Goal: Browse casually

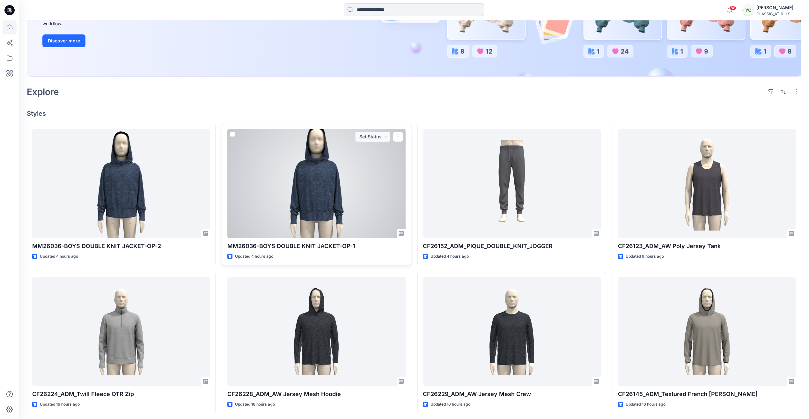
scroll to position [128, 0]
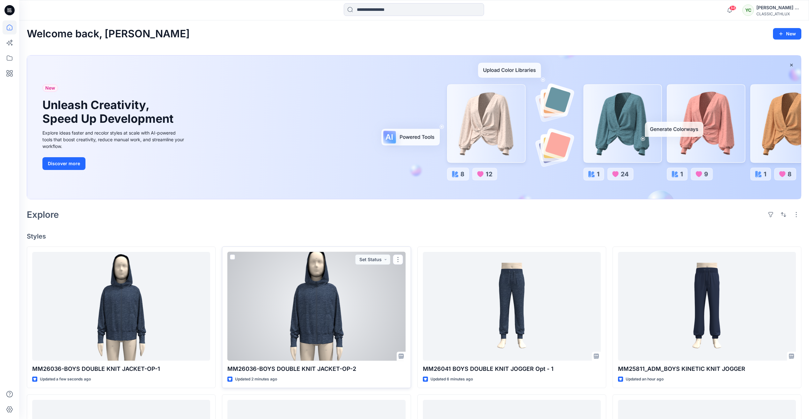
click at [327, 305] on div at bounding box center [316, 306] width 178 height 109
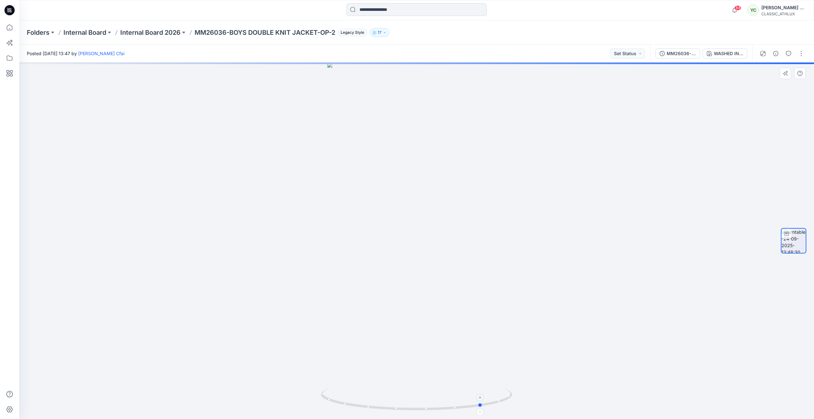
drag, startPoint x: 420, startPoint y: 410, endPoint x: 486, endPoint y: 412, distance: 66.7
click at [486, 412] on icon at bounding box center [417, 400] width 193 height 24
click at [727, 54] on div "WASHED INDIGO" at bounding box center [728, 53] width 29 height 7
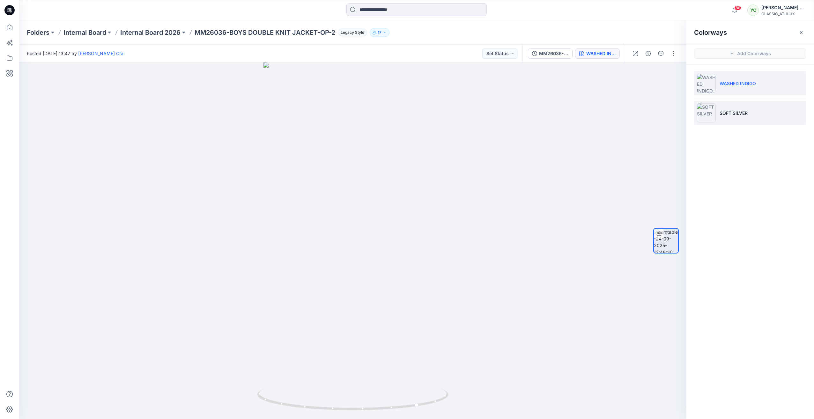
click at [759, 113] on li "SOFT SILVER" at bounding box center [750, 113] width 112 height 24
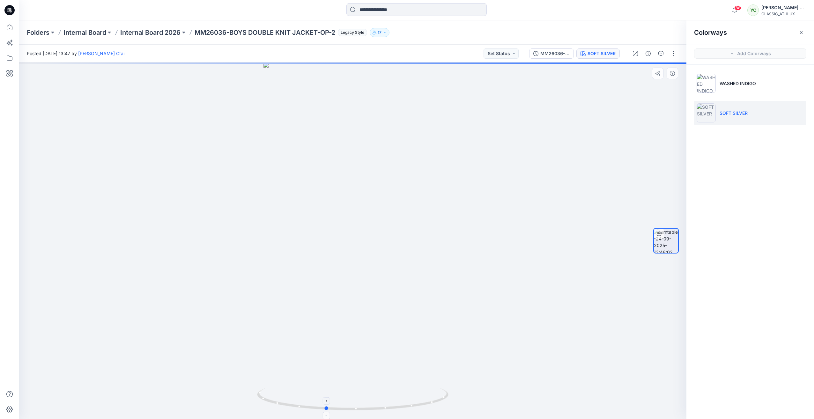
drag, startPoint x: 354, startPoint y: 411, endPoint x: 327, endPoint y: 410, distance: 27.2
click at [327, 410] on icon at bounding box center [353, 400] width 193 height 24
drag, startPoint x: 327, startPoint y: 410, endPoint x: 357, endPoint y: 411, distance: 29.7
click at [357, 411] on icon at bounding box center [353, 400] width 193 height 24
click at [157, 101] on div at bounding box center [352, 241] width 667 height 357
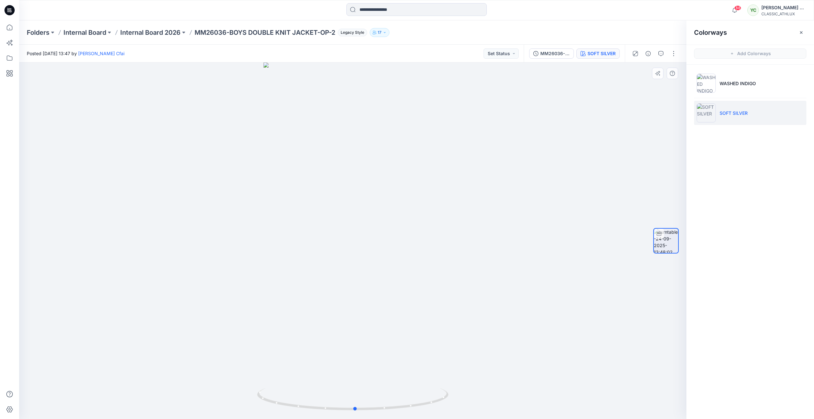
click at [456, 128] on div at bounding box center [352, 241] width 667 height 357
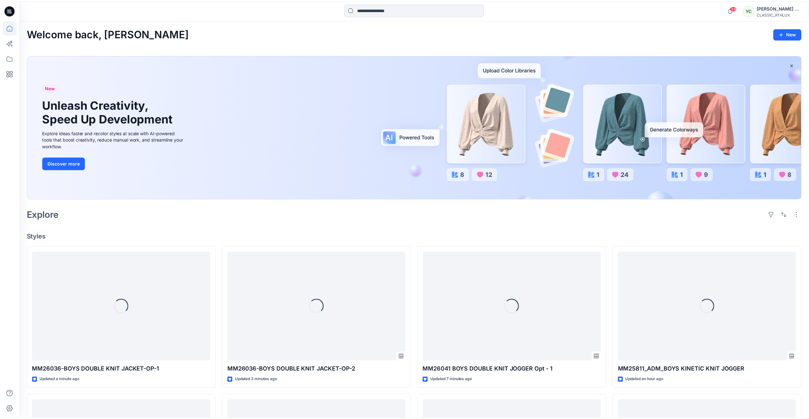
scroll to position [128, 0]
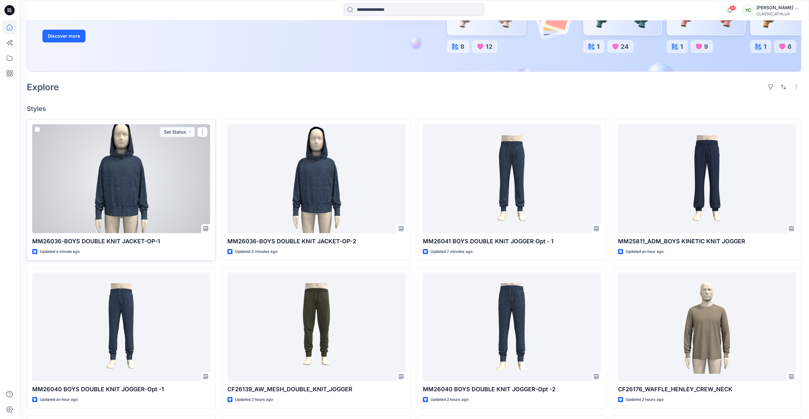
click at [114, 169] on div at bounding box center [121, 178] width 178 height 109
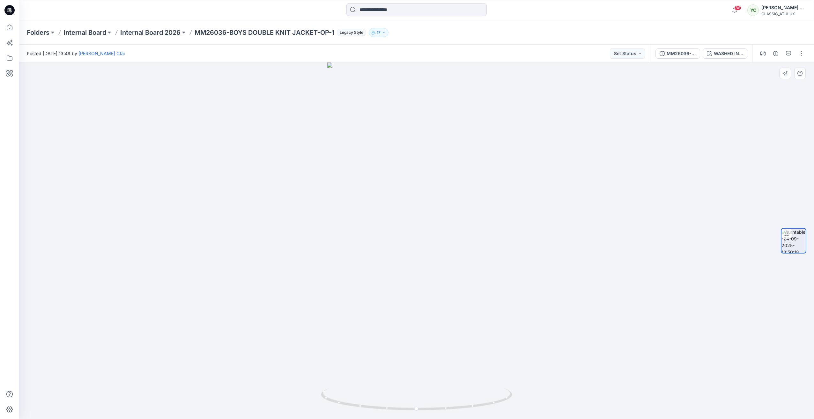
click at [272, 152] on div at bounding box center [416, 241] width 795 height 357
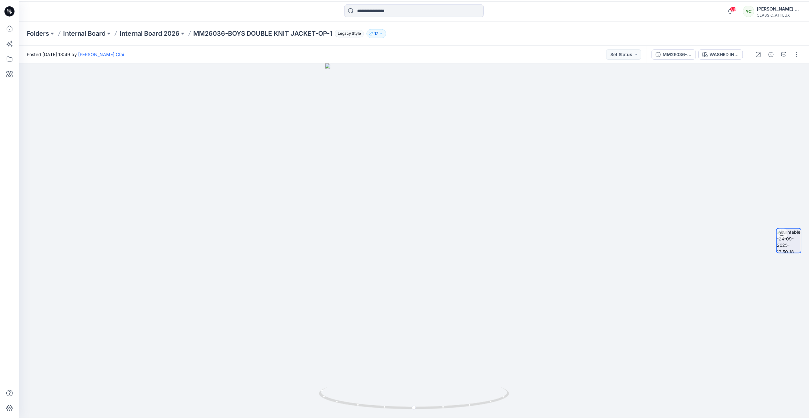
scroll to position [128, 0]
